Goal: Task Accomplishment & Management: Use online tool/utility

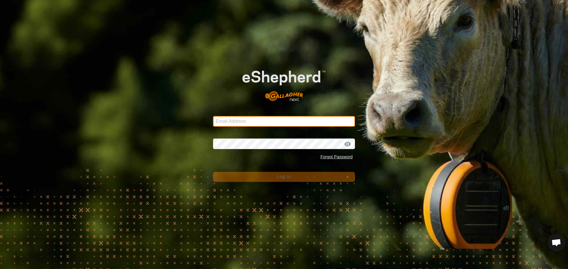
type input "[PERSON_NAME][EMAIL_ADDRESS][DOMAIN_NAME]"
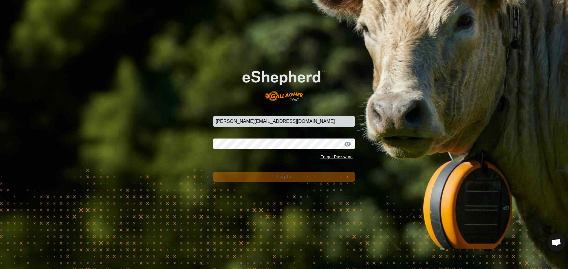
click at [281, 177] on span "Log In" at bounding box center [283, 176] width 14 height 5
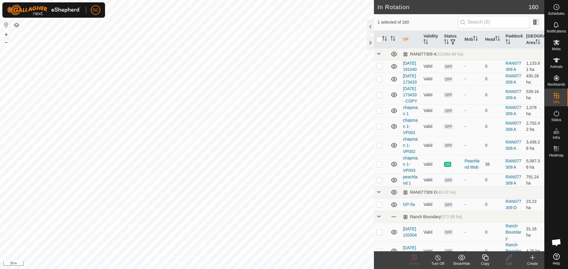
click at [485, 260] on icon at bounding box center [485, 258] width 6 height 6
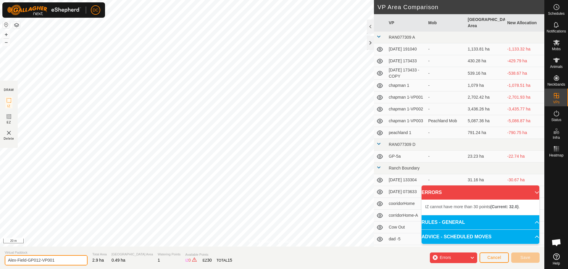
drag, startPoint x: 38, startPoint y: 261, endPoint x: 85, endPoint y: 265, distance: 47.3
click at [75, 265] on input "Alex-Field-GP012-VP001" at bounding box center [46, 260] width 83 height 10
type input "Alex-Field-GP013"
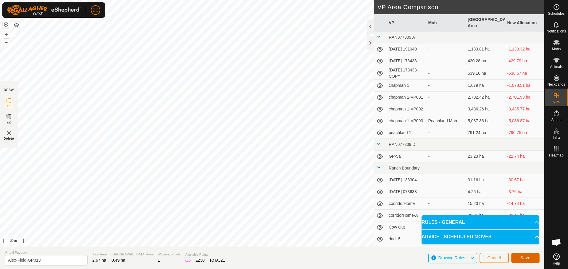
click at [527, 258] on span "Save" at bounding box center [525, 258] width 10 height 5
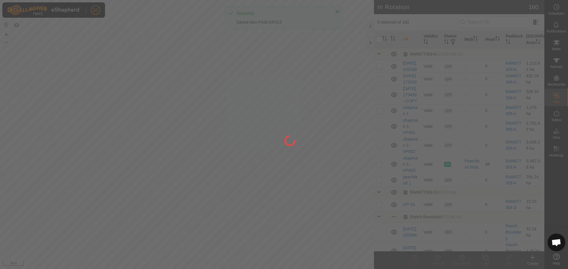
click at [337, 12] on div at bounding box center [284, 134] width 568 height 269
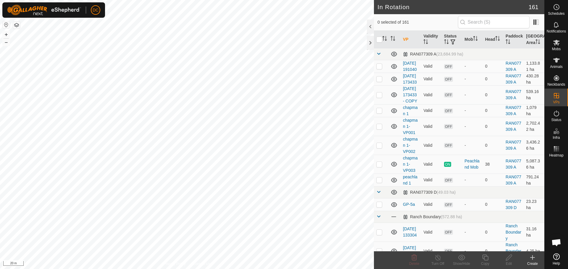
checkbox input "true"
click at [486, 262] on div "Copy" at bounding box center [485, 263] width 24 height 5
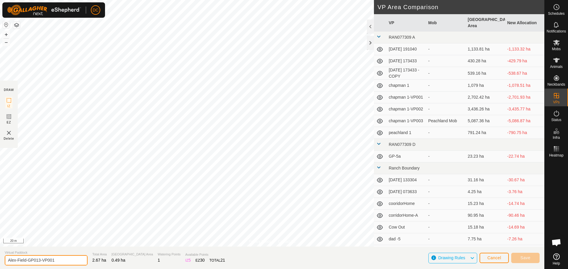
drag, startPoint x: 38, startPoint y: 260, endPoint x: 86, endPoint y: 268, distance: 48.8
click at [80, 267] on section "Virtual [PERSON_NAME]-Field-GP013-VP001 Total Area 2.67 ha Grazing Area 0.49 ha…" at bounding box center [272, 258] width 544 height 22
type input "Alex-Field-GP014"
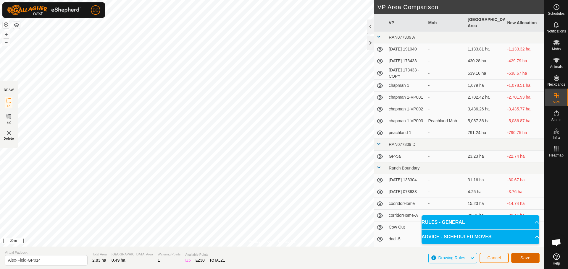
click at [524, 259] on span "Save" at bounding box center [525, 258] width 10 height 5
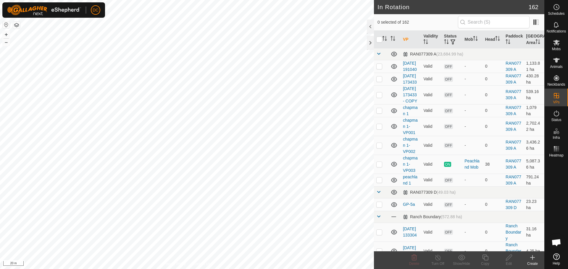
checkbox input "true"
click at [487, 258] on icon at bounding box center [484, 257] width 7 height 7
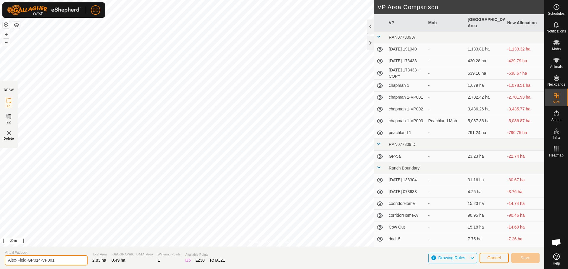
drag, startPoint x: 39, startPoint y: 262, endPoint x: 67, endPoint y: 266, distance: 28.9
click at [65, 266] on input "Alex-Field-GP014-VP001" at bounding box center [46, 260] width 83 height 10
type input "Alex-Field-GP015"
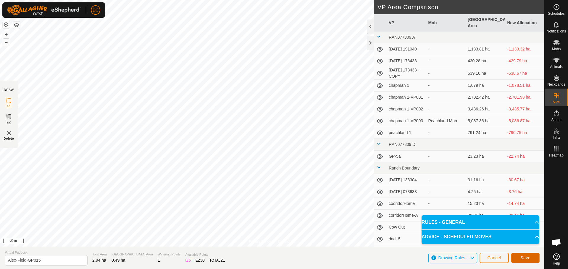
click at [531, 259] on button "Save" at bounding box center [525, 258] width 28 height 10
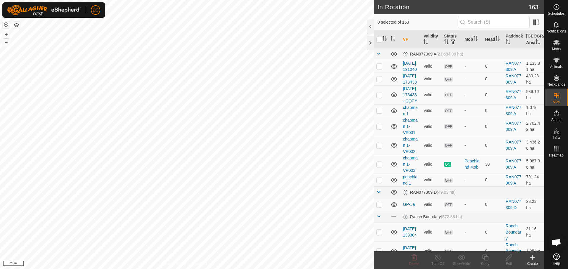
checkbox input "true"
click at [486, 260] on icon at bounding box center [484, 257] width 7 height 7
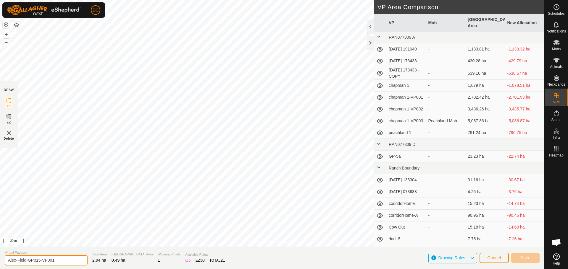
drag, startPoint x: 38, startPoint y: 261, endPoint x: 66, endPoint y: 261, distance: 28.1
click at [65, 261] on input "Alex-Field-GP015-VP001" at bounding box center [46, 260] width 83 height 10
type input "Alex-Field-GP016"
click at [518, 258] on button "Save" at bounding box center [525, 258] width 28 height 10
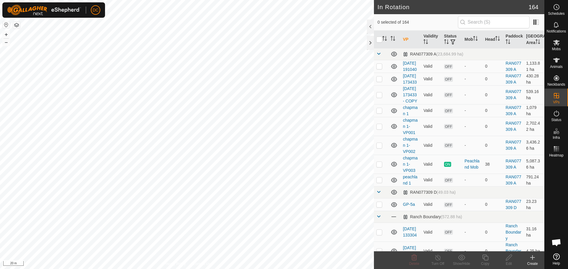
checkbox input "true"
click at [485, 259] on icon at bounding box center [484, 257] width 7 height 7
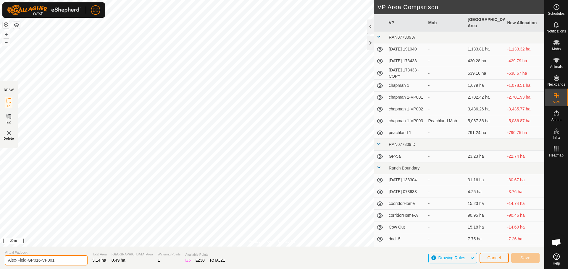
drag, startPoint x: 38, startPoint y: 260, endPoint x: 84, endPoint y: 268, distance: 46.6
click at [72, 264] on input "Alex-Field-GP016-VP001" at bounding box center [46, 260] width 83 height 10
type input "Alex-Field-GP017"
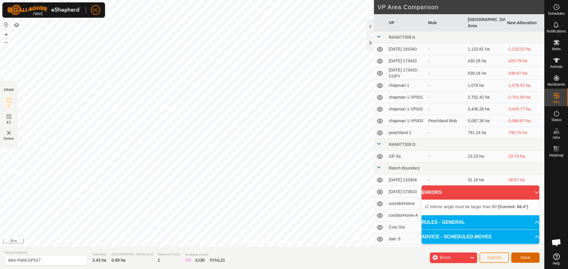
click at [530, 258] on span "Save" at bounding box center [525, 257] width 10 height 5
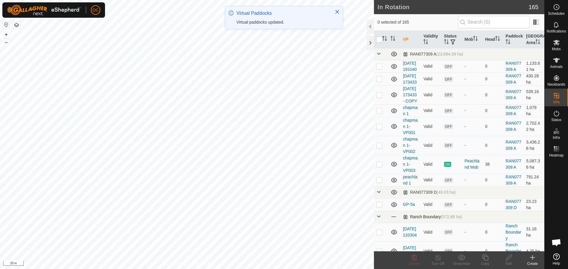
click at [378, 219] on span at bounding box center [378, 216] width 5 height 5
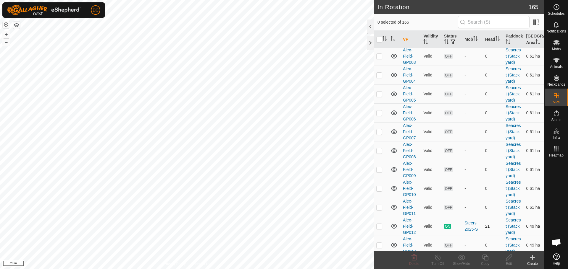
scroll to position [384, 0]
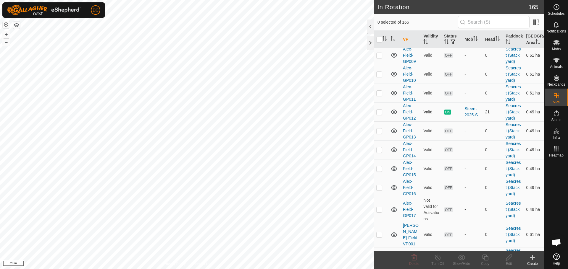
click at [379, 122] on td at bounding box center [381, 112] width 14 height 19
checkbox input "true"
click at [380, 133] on p-checkbox at bounding box center [379, 131] width 6 height 5
checkbox input "true"
click at [378, 114] on p-checkbox at bounding box center [379, 112] width 6 height 5
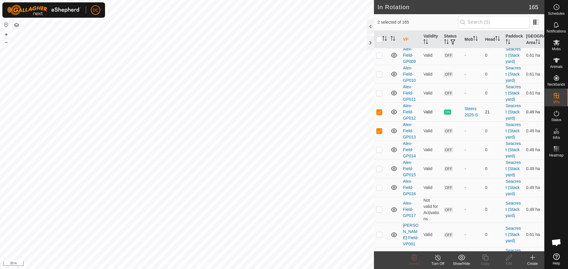
checkbox input "false"
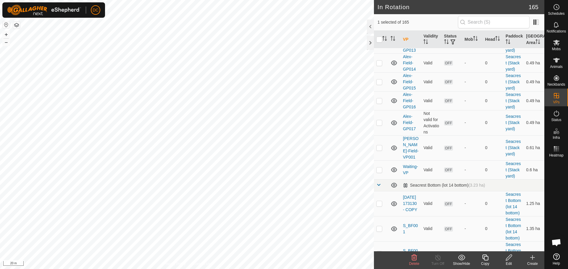
scroll to position [473, 0]
click at [379, 45] on p-checkbox at bounding box center [379, 42] width 6 height 5
click at [378, 45] on p-checkbox at bounding box center [379, 42] width 6 height 5
checkbox input "true"
click at [378, 64] on p-checkbox at bounding box center [379, 61] width 6 height 5
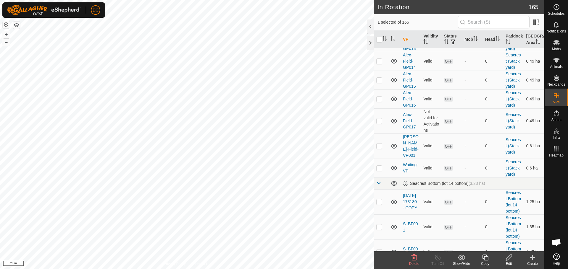
checkbox input "true"
click at [378, 82] on p-checkbox at bounding box center [379, 80] width 6 height 5
checkbox input "true"
click at [379, 101] on p-checkbox at bounding box center [379, 99] width 6 height 5
checkbox input "true"
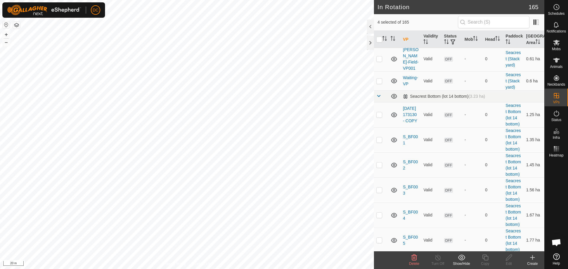
scroll to position [562, 0]
click at [376, 45] on td at bounding box center [381, 32] width 14 height 25
checkbox input "true"
checkbox input "false"
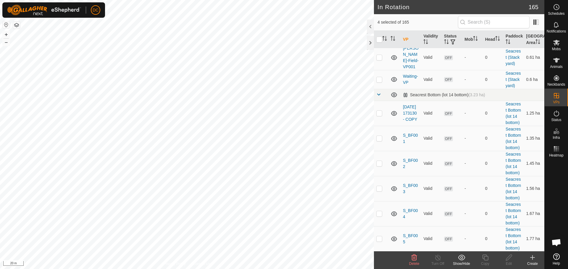
checkbox input "false"
click at [377, 13] on p-checkbox at bounding box center [379, 10] width 6 height 5
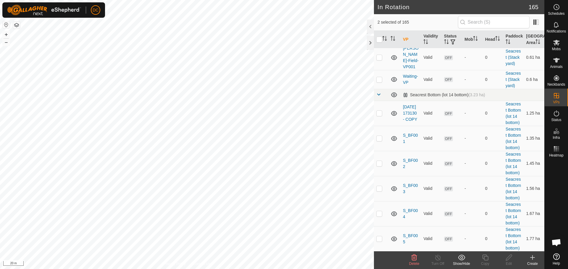
checkbox input "false"
click at [379, 35] on p-checkbox at bounding box center [379, 32] width 6 height 5
checkbox input "true"
click at [509, 259] on icon at bounding box center [509, 258] width 6 height 6
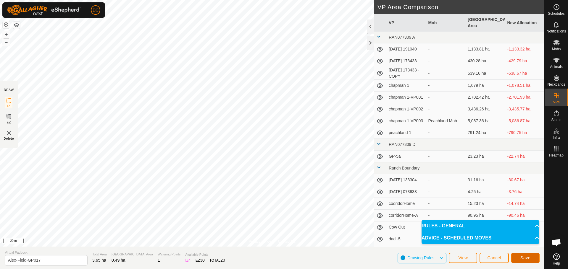
click at [526, 260] on span "Save" at bounding box center [525, 258] width 10 height 5
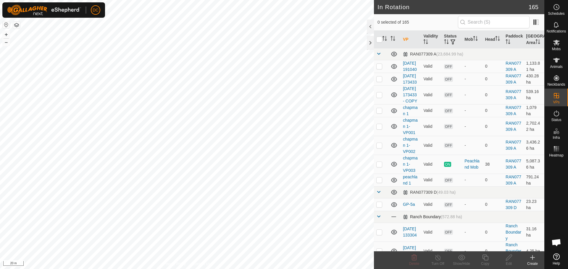
checkbox input "true"
click at [507, 259] on icon at bounding box center [508, 257] width 7 height 7
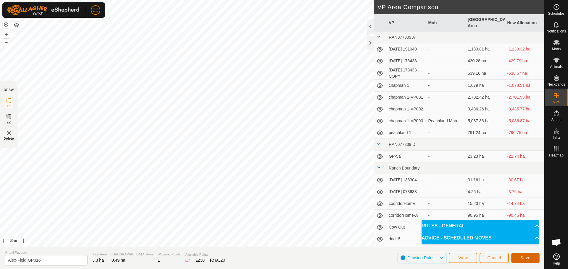
click at [528, 257] on span "Save" at bounding box center [525, 258] width 10 height 5
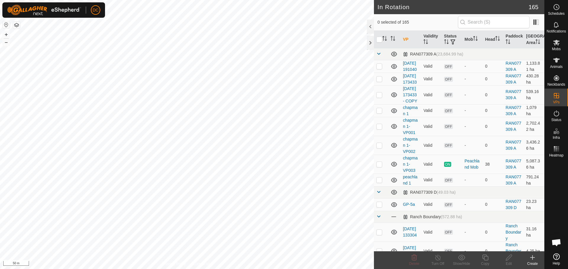
checkbox input "true"
click at [485, 258] on icon at bounding box center [484, 257] width 7 height 7
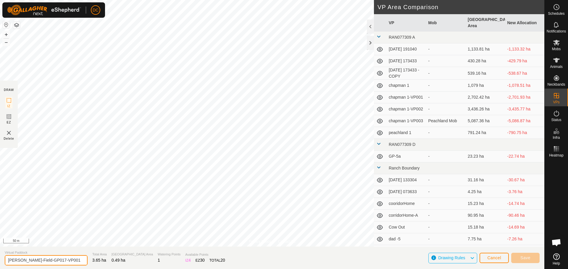
drag, startPoint x: 38, startPoint y: 261, endPoint x: 78, endPoint y: 260, distance: 39.9
click at [77, 261] on input "[PERSON_NAME]-Field-GP017-VP001" at bounding box center [46, 260] width 83 height 10
type input "Alex-Field-GP018"
click at [523, 257] on span "Save" at bounding box center [525, 258] width 10 height 5
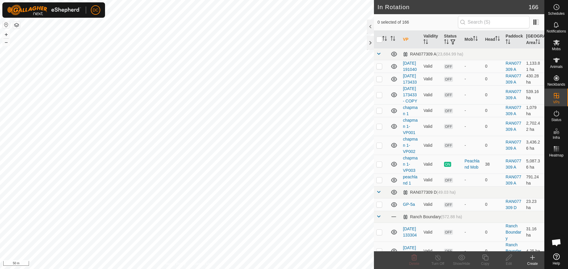
checkbox input "true"
click at [487, 260] on icon at bounding box center [485, 258] width 6 height 6
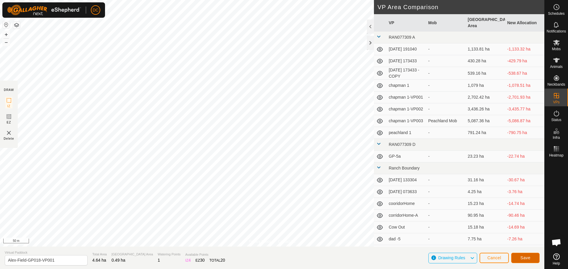
click at [529, 259] on span "Save" at bounding box center [525, 258] width 10 height 5
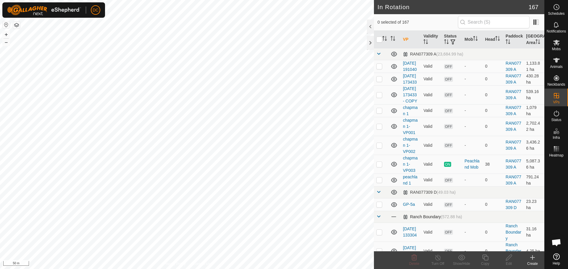
click at [378, 219] on span at bounding box center [378, 216] width 5 height 5
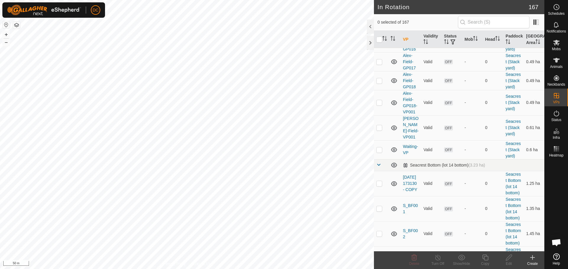
scroll to position [562, 0]
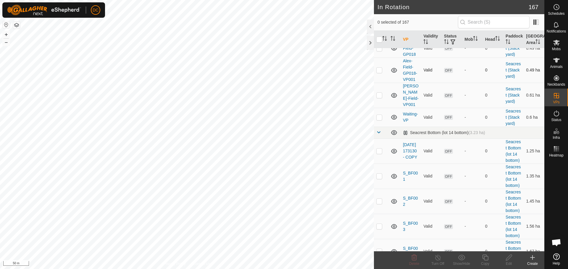
click at [380, 72] on p-checkbox at bounding box center [379, 70] width 6 height 5
checkbox input "true"
click at [509, 258] on icon at bounding box center [509, 258] width 6 height 6
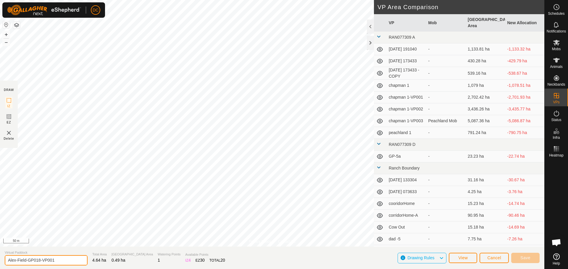
drag, startPoint x: 38, startPoint y: 261, endPoint x: 75, endPoint y: 261, distance: 36.4
click at [75, 261] on input "Alex-Field-GP018-VP001" at bounding box center [46, 260] width 83 height 10
type input "Alex-Field-GP019"
click at [524, 257] on span "Save" at bounding box center [525, 258] width 10 height 5
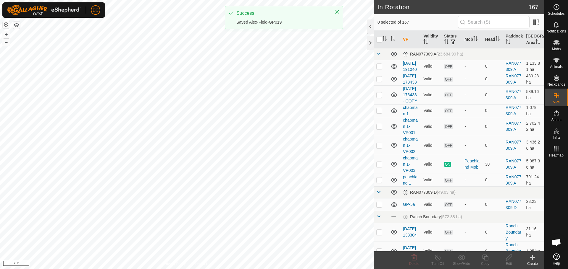
checkbox input "true"
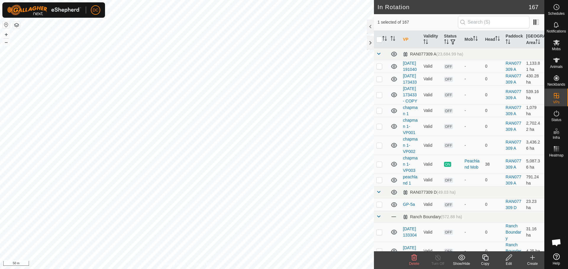
click at [485, 260] on icon at bounding box center [484, 257] width 7 height 7
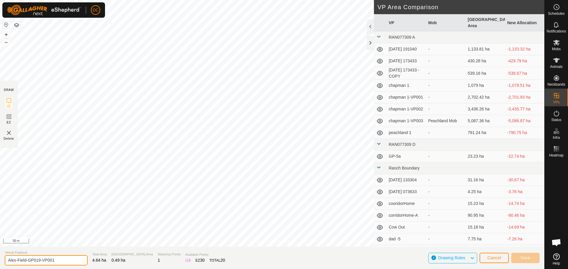
drag, startPoint x: 38, startPoint y: 260, endPoint x: 70, endPoint y: 258, distance: 32.3
click at [69, 258] on input "Alex-Field-GP019-VP001" at bounding box center [46, 260] width 83 height 10
type input "Alex-Field-GP020"
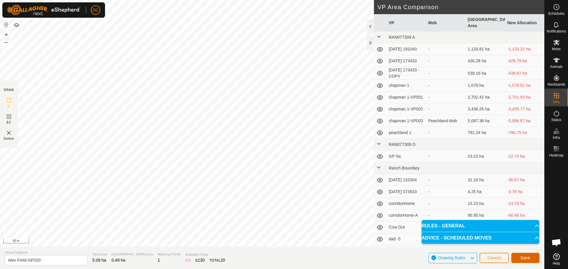
click at [527, 256] on span "Save" at bounding box center [525, 258] width 10 height 5
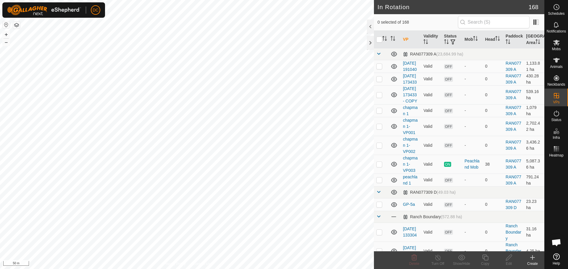
checkbox input "true"
click at [557, 44] on icon at bounding box center [556, 43] width 7 height 6
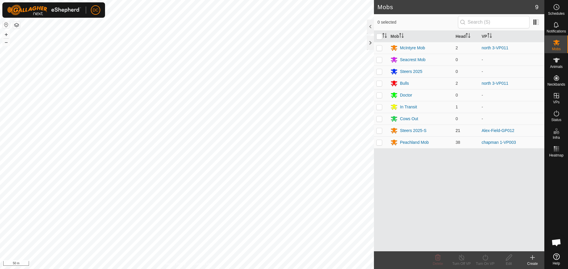
click at [379, 131] on p-checkbox at bounding box center [379, 130] width 6 height 5
checkbox input "true"
click at [484, 258] on icon at bounding box center [484, 257] width 7 height 7
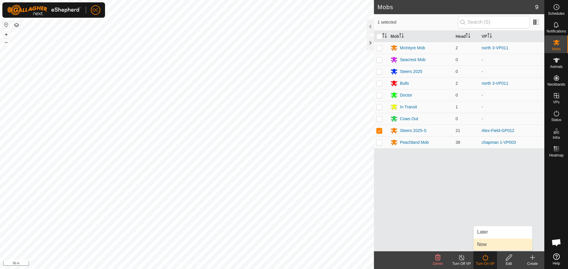
click at [483, 243] on link "Now" at bounding box center [502, 245] width 59 height 12
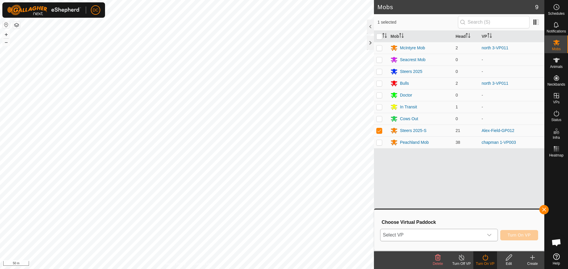
click at [447, 235] on span "Select VP" at bounding box center [431, 235] width 103 height 12
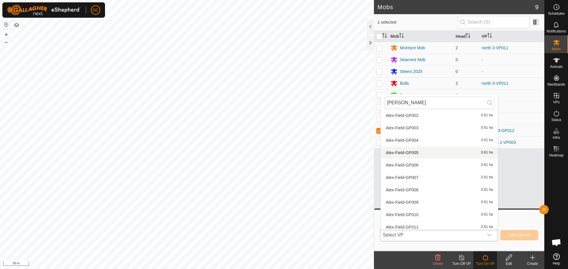
scroll to position [95, 0]
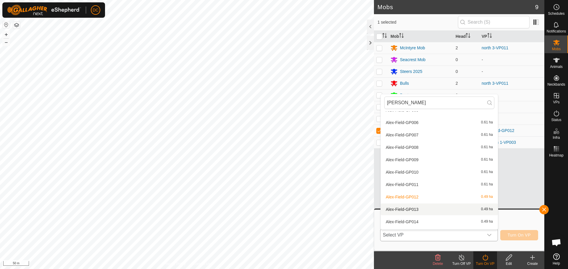
type input "alex"
click at [410, 207] on li "Alex-Field-GP013 0.49 ha" at bounding box center [439, 210] width 117 height 12
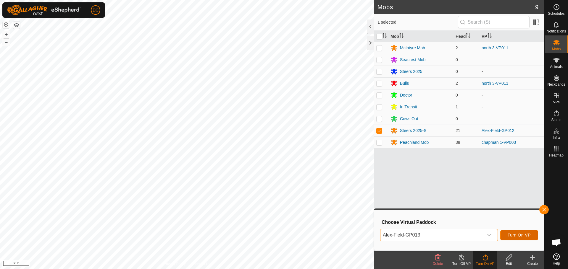
click at [520, 235] on span "Turn On VP" at bounding box center [518, 235] width 23 height 5
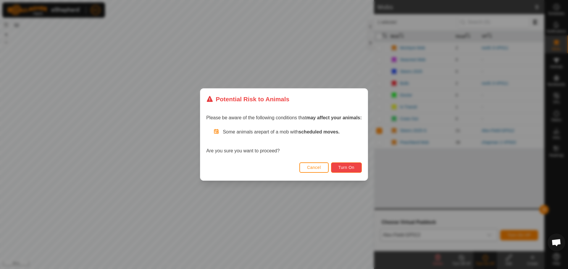
click at [349, 168] on span "Turn On" at bounding box center [346, 167] width 16 height 5
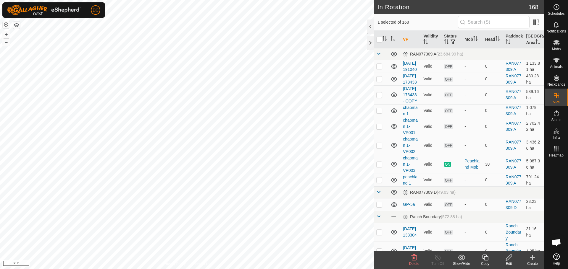
click at [485, 259] on icon at bounding box center [484, 257] width 7 height 7
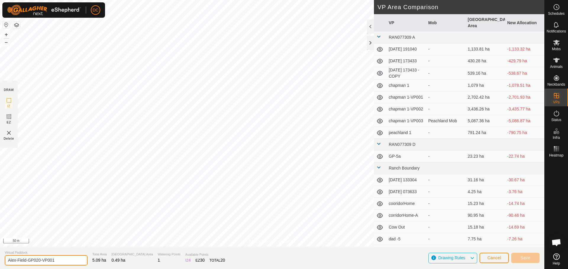
drag, startPoint x: 38, startPoint y: 261, endPoint x: 80, endPoint y: 261, distance: 41.7
click at [79, 261] on input "Alex-Field-GP020-VP001" at bounding box center [46, 260] width 83 height 10
type input "Alex-Field-GP021"
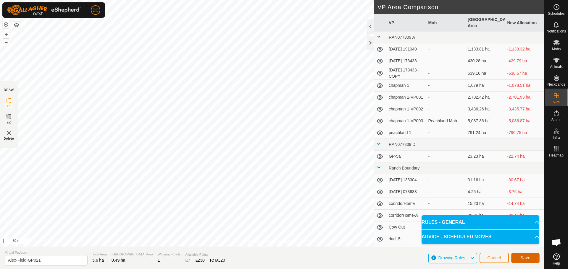
click at [528, 255] on button "Save" at bounding box center [525, 258] width 28 height 10
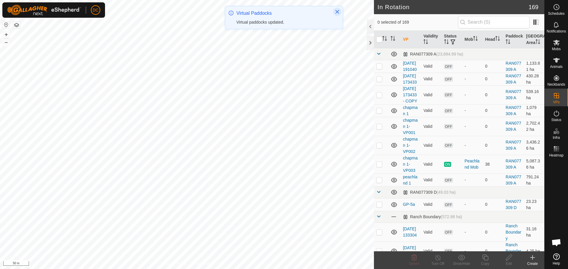
click at [336, 13] on icon "Close" at bounding box center [337, 11] width 5 height 5
